Goal: Navigation & Orientation: Find specific page/section

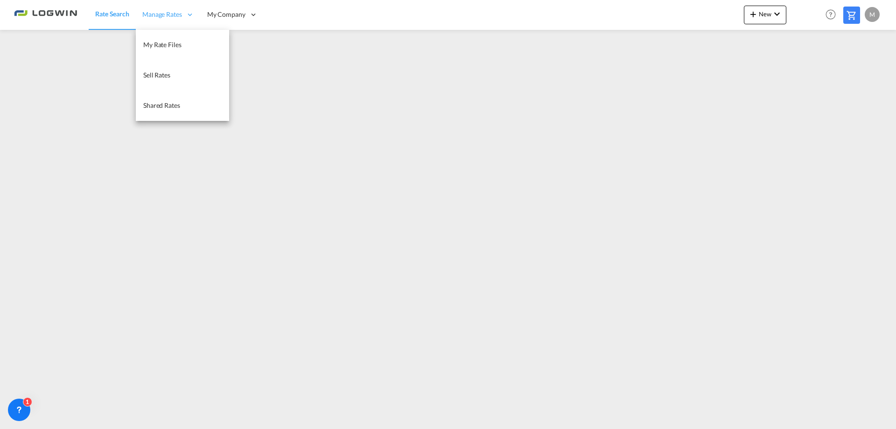
click at [163, 20] on div "Manage Rates" at bounding box center [168, 15] width 65 height 30
click at [171, 77] on link "Sell Rates" at bounding box center [182, 75] width 93 height 30
click at [177, 18] on span "Manage Rates" at bounding box center [162, 14] width 40 height 9
click at [171, 39] on link "My Rate Files" at bounding box center [181, 45] width 93 height 30
